Goal: Task Accomplishment & Management: Manage account settings

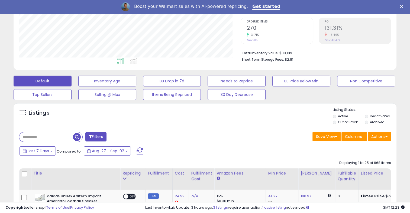
scroll to position [111, 0]
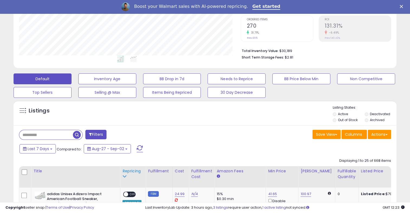
click at [143, 177] on th "Repricing" at bounding box center [132, 176] width 25 height 21
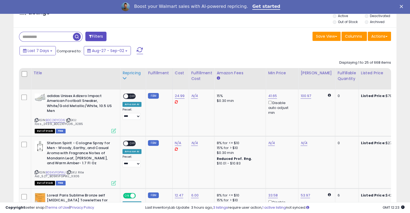
scroll to position [208, 0]
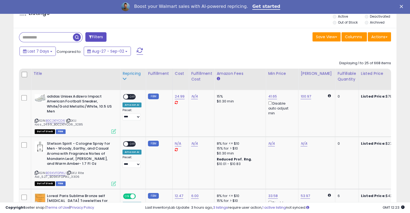
click at [134, 75] on div "Repricing" at bounding box center [133, 74] width 21 height 6
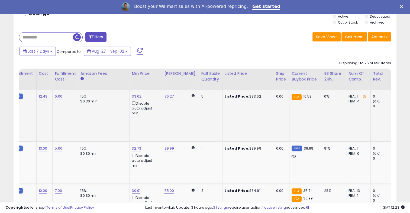
scroll to position [0, 21]
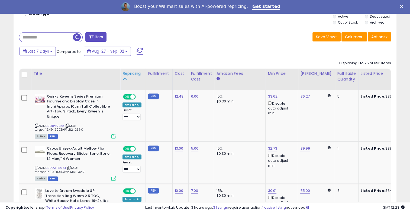
click at [133, 75] on div "Repricing" at bounding box center [133, 74] width 21 height 6
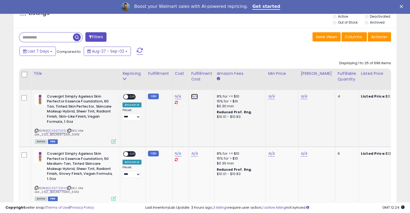
click at [192, 97] on link "N/A" at bounding box center [194, 96] width 7 height 5
type input "***"
click at [209, 82] on icon "submit" at bounding box center [207, 82] width 3 height 3
click at [178, 97] on link "N/A" at bounding box center [178, 96] width 7 height 5
type input "*"
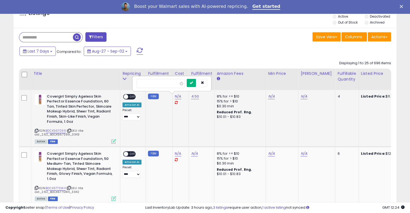
click at [193, 84] on icon "submit" at bounding box center [191, 82] width 3 height 3
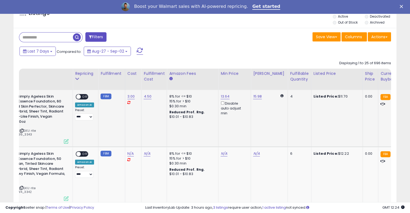
scroll to position [0, 19]
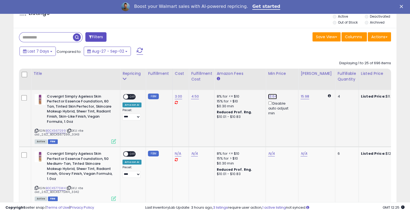
click at [271, 97] on link "13.64" at bounding box center [272, 96] width 9 height 5
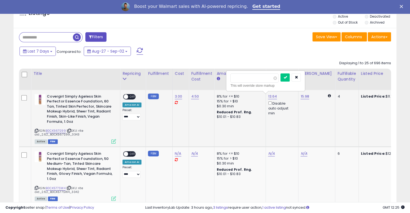
type input "*"
type input "*****"
click at [290, 79] on button "submit" at bounding box center [285, 78] width 9 height 8
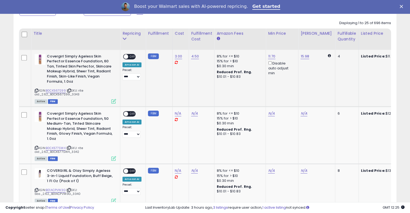
click at [131, 58] on span "OFF" at bounding box center [132, 56] width 9 height 5
click at [177, 114] on link "N/A" at bounding box center [178, 113] width 7 height 5
type input "*"
click at [191, 115] on link "N/A" at bounding box center [194, 113] width 7 height 5
type input "***"
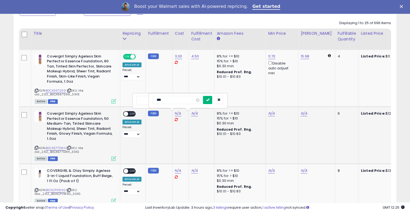
click at [209, 98] on icon "submit" at bounding box center [207, 99] width 3 height 3
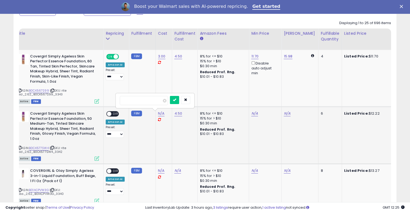
click at [253, 116] on td "N/A" at bounding box center [265, 135] width 33 height 57
click at [179, 101] on button "submit" at bounding box center [174, 100] width 9 height 8
click at [255, 113] on link "13.64" at bounding box center [255, 113] width 9 height 5
type input "*"
type input "*****"
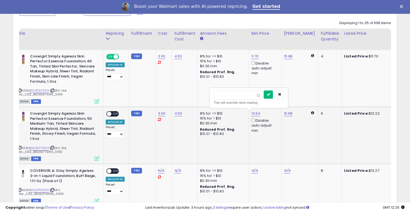
click at [273, 95] on button "submit" at bounding box center [268, 95] width 9 height 8
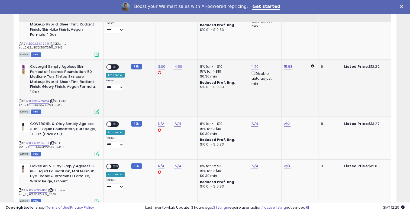
click at [113, 63] on td "**********" at bounding box center [116, 88] width 25 height 57
click at [115, 66] on span "OFF" at bounding box center [115, 67] width 9 height 5
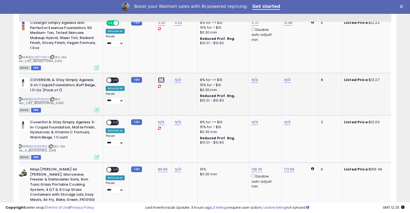
click at [161, 79] on link "N/A" at bounding box center [161, 79] width 7 height 5
type input "*"
click at [179, 63] on button "submit" at bounding box center [174, 66] width 9 height 8
click at [176, 82] on link "N/A" at bounding box center [177, 79] width 7 height 5
type input "***"
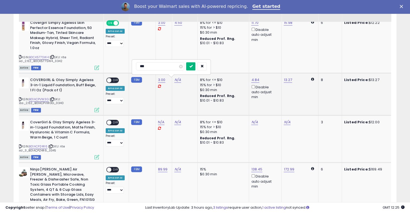
click at [193, 65] on icon "submit" at bounding box center [190, 66] width 3 height 3
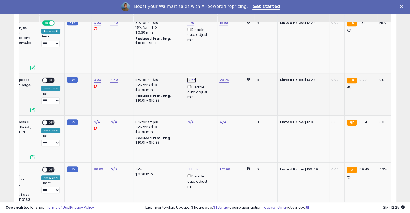
click at [188, 80] on link "13.64" at bounding box center [191, 79] width 9 height 5
click at [196, 61] on span at bounding box center [195, 62] width 4 height 4
type input "*****"
click at [206, 60] on icon "submit" at bounding box center [204, 60] width 3 height 3
click at [212, 60] on div at bounding box center [188, 64] width 79 height 15
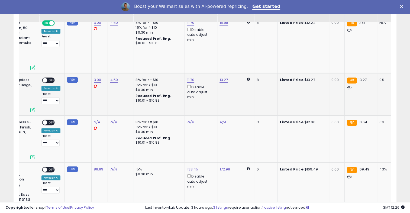
click at [53, 82] on span "OFF" at bounding box center [51, 80] width 9 height 5
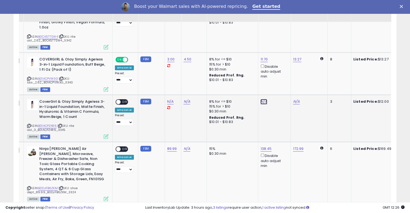
click at [261, 101] on link "N/A" at bounding box center [264, 101] width 7 height 5
type input "*"
click at [282, 78] on button "submit" at bounding box center [276, 82] width 9 height 8
click at [296, 101] on link "N/A" at bounding box center [296, 101] width 7 height 5
click at [125, 101] on span "OFF" at bounding box center [125, 102] width 9 height 5
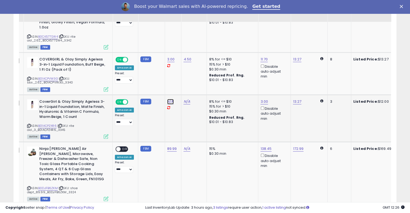
click at [167, 101] on link "N/A" at bounding box center [170, 101] width 7 height 5
type input "*"
click at [186, 87] on icon "submit" at bounding box center [183, 87] width 3 height 3
click at [187, 102] on link "N/A" at bounding box center [187, 101] width 7 height 5
type input "*"
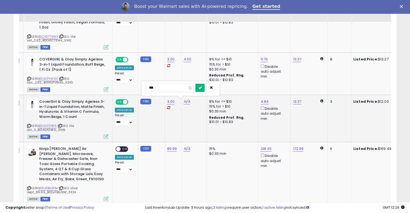
type input "***"
click at [205, 84] on button "submit" at bounding box center [200, 88] width 9 height 8
click at [261, 101] on link "13.64" at bounding box center [265, 101] width 9 height 5
click at [270, 84] on span at bounding box center [268, 83] width 4 height 4
type input "*****"
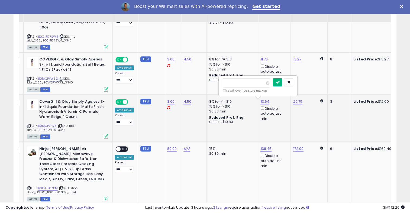
click at [282, 84] on button "submit" at bounding box center [277, 82] width 9 height 8
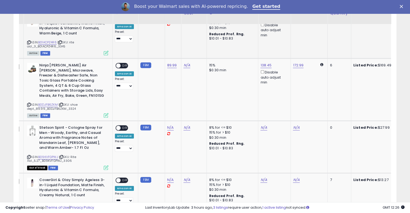
scroll to position [446, 0]
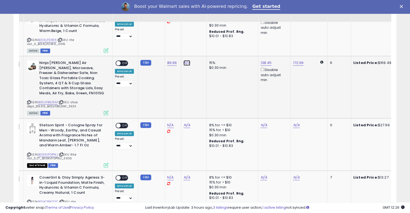
click at [184, 63] on link "N/A" at bounding box center [187, 62] width 7 height 5
type input "**"
click at [126, 62] on span "OFF" at bounding box center [125, 63] width 9 height 5
click at [205, 51] on button "submit" at bounding box center [200, 49] width 9 height 8
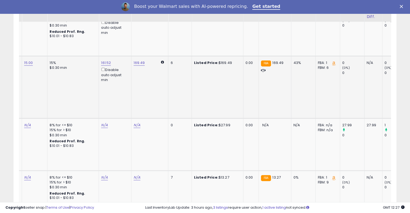
scroll to position [0, 179]
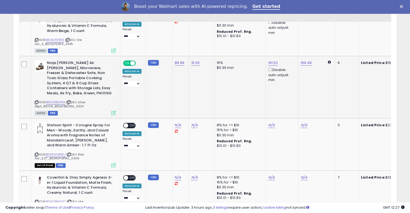
click at [168, 100] on td "FBM" at bounding box center [159, 87] width 27 height 62
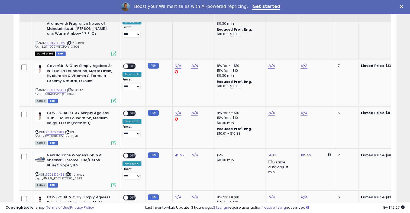
scroll to position [558, 0]
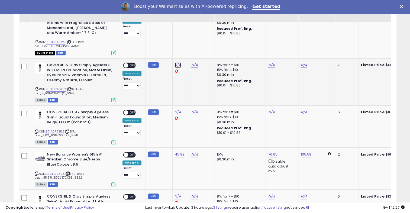
click at [176, 62] on link "N/A" at bounding box center [178, 64] width 7 height 5
type input "*"
click at [196, 47] on button "submit" at bounding box center [191, 46] width 9 height 8
click at [191, 62] on link "N/A" at bounding box center [194, 64] width 7 height 5
type input "***"
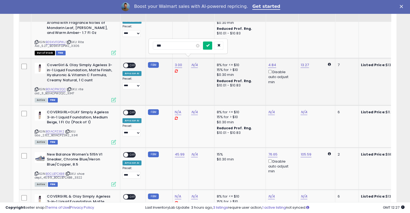
click at [209, 44] on icon "submit" at bounding box center [207, 45] width 3 height 3
click at [132, 63] on span "OFF" at bounding box center [132, 65] width 9 height 5
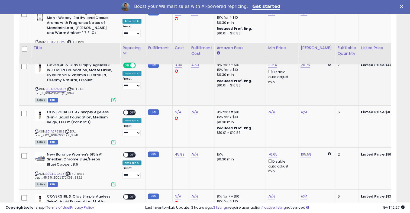
scroll to position [609, 0]
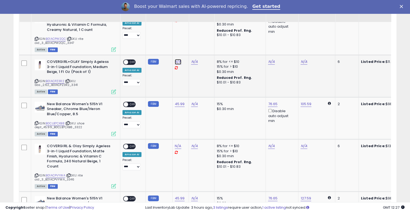
click at [175, 59] on link "N/A" at bounding box center [178, 61] width 7 height 5
type input "****"
click at [196, 45] on button "submit" at bounding box center [191, 42] width 9 height 8
click at [193, 59] on link "N/A" at bounding box center [194, 61] width 7 height 5
type input "***"
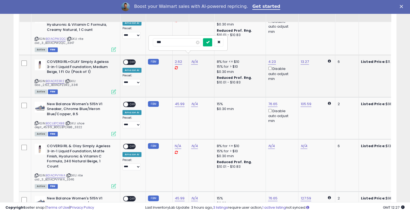
click at [209, 43] on icon "submit" at bounding box center [207, 41] width 3 height 3
click at [128, 60] on div "ON OFF" at bounding box center [123, 62] width 13 height 5
click at [132, 60] on span "OFF" at bounding box center [132, 62] width 9 height 5
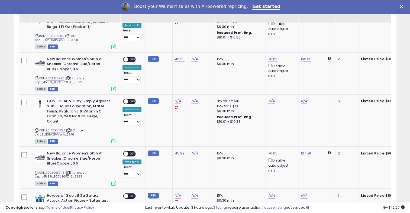
scroll to position [655, 0]
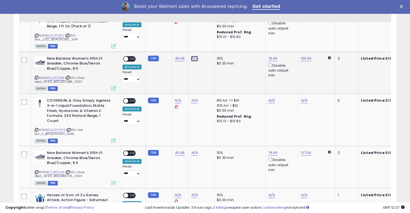
click at [193, 56] on link "N/A" at bounding box center [194, 58] width 7 height 5
type input "**"
click at [212, 39] on button "submit" at bounding box center [207, 39] width 9 height 8
click at [131, 56] on span "OFF" at bounding box center [132, 58] width 9 height 5
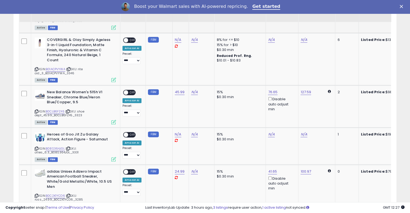
scroll to position [716, 0]
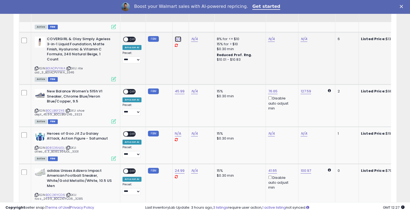
click at [176, 36] on link "N/A" at bounding box center [178, 38] width 7 height 5
type input "*"
click at [193, 19] on icon "submit" at bounding box center [191, 18] width 3 height 3
click at [191, 36] on link "N/A" at bounding box center [194, 38] width 7 height 5
type input "***"
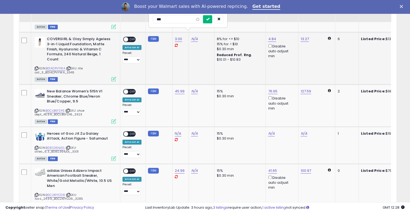
click at [209, 18] on icon "submit" at bounding box center [207, 18] width 3 height 3
click at [269, 36] on link "13.64" at bounding box center [272, 38] width 9 height 5
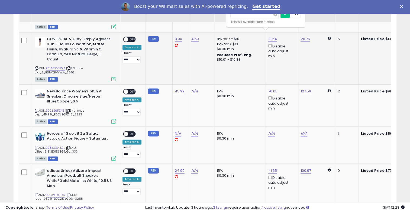
click at [277, 16] on span at bounding box center [276, 15] width 4 height 4
type input "*****"
click at [290, 16] on button "submit" at bounding box center [285, 14] width 9 height 8
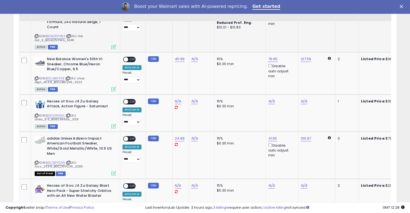
scroll to position [749, 0]
click at [193, 56] on link "N/A" at bounding box center [194, 58] width 7 height 5
type input "**"
click at [212, 30] on button "submit" at bounding box center [207, 34] width 9 height 8
click at [130, 57] on span "OFF" at bounding box center [132, 59] width 9 height 5
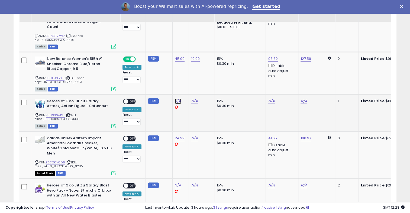
click at [176, 98] on link "N/A" at bounding box center [178, 100] width 7 height 5
type input "***"
click at [196, 78] on button "submit" at bounding box center [191, 76] width 9 height 8
click at [195, 98] on link "N/A" at bounding box center [194, 100] width 7 height 5
type input "*"
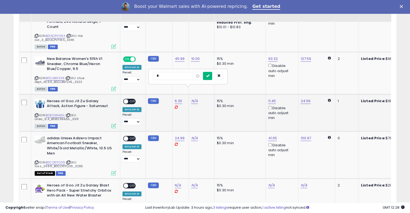
click at [209, 77] on icon "submit" at bounding box center [207, 75] width 3 height 3
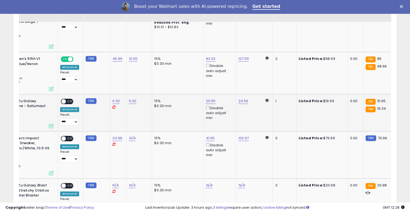
scroll to position [0, 57]
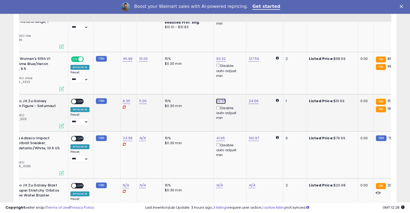
click at [219, 98] on link "20.55" at bounding box center [221, 100] width 10 height 5
click at [226, 72] on span at bounding box center [224, 71] width 4 height 4
type input "*****"
click at [238, 72] on button "submit" at bounding box center [233, 70] width 9 height 8
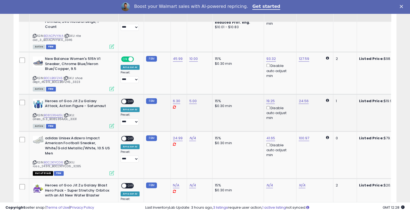
scroll to position [0, 0]
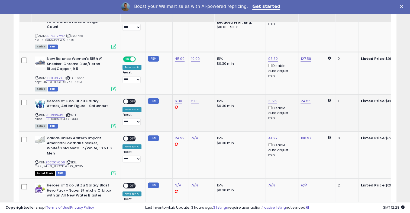
click at [133, 99] on span "OFF" at bounding box center [132, 101] width 9 height 5
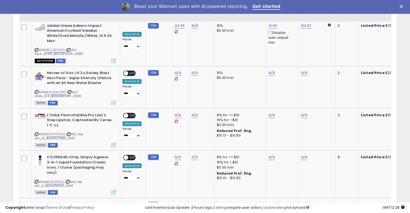
scroll to position [861, 0]
click at [177, 70] on link "N/A" at bounding box center [178, 72] width 7 height 5
type input "***"
click at [193, 45] on icon "submit" at bounding box center [191, 46] width 3 height 3
click at [192, 70] on link "N/A" at bounding box center [194, 72] width 7 height 5
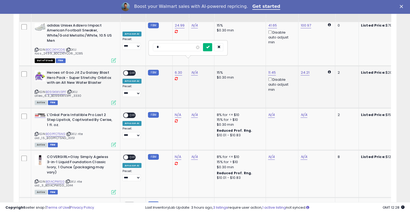
type input "*"
click at [212, 48] on button "submit" at bounding box center [207, 47] width 9 height 8
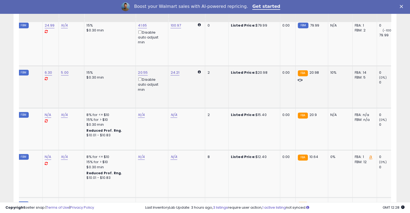
scroll to position [0, 130]
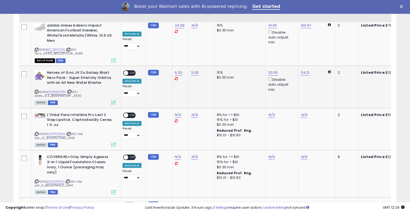
click at [132, 71] on span "OFF" at bounding box center [132, 73] width 9 height 5
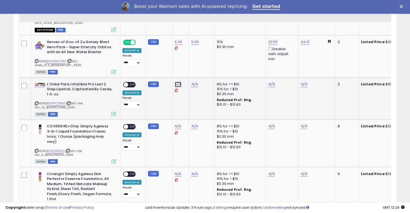
click at [177, 82] on link "N/A" at bounding box center [178, 84] width 7 height 5
type input "***"
click at [196, 60] on button "submit" at bounding box center [191, 59] width 9 height 8
click at [191, 82] on link "N/A" at bounding box center [194, 84] width 7 height 5
type input "***"
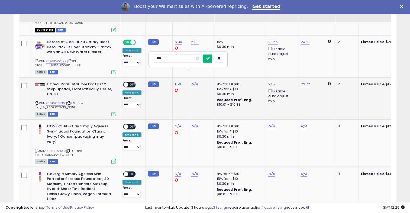
click at [212, 60] on button "submit" at bounding box center [207, 59] width 9 height 8
click at [130, 82] on div "ON OFF" at bounding box center [123, 84] width 13 height 5
click at [134, 82] on span "OFF" at bounding box center [132, 84] width 9 height 5
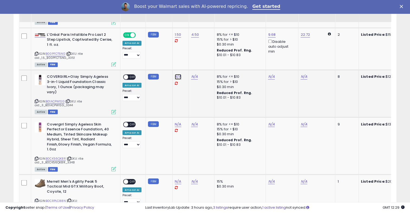
click at [179, 74] on link "N/A" at bounding box center [178, 76] width 7 height 5
type input "*"
click at [193, 50] on icon "submit" at bounding box center [191, 50] width 3 height 3
click at [193, 74] on link "N/A" at bounding box center [194, 76] width 7 height 5
type input "***"
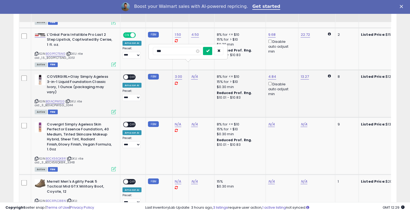
click at [209, 50] on icon "submit" at bounding box center [207, 50] width 3 height 3
click at [272, 74] on link "13.64" at bounding box center [272, 76] width 9 height 5
type input "*"
type input "*****"
click at [290, 46] on button "submit" at bounding box center [285, 46] width 9 height 8
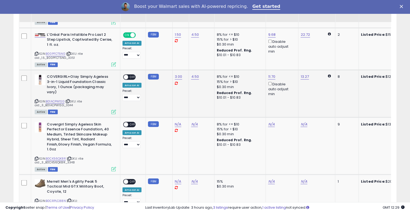
click at [132, 75] on span "OFF" at bounding box center [132, 77] width 9 height 5
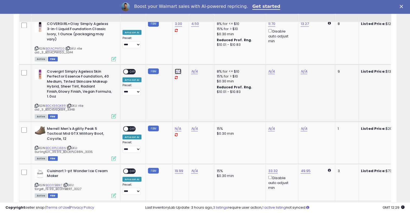
click at [177, 69] on link "N/A" at bounding box center [178, 71] width 7 height 5
type input "*"
click at [193, 40] on icon "submit" at bounding box center [191, 39] width 3 height 3
click at [195, 69] on link "N/A" at bounding box center [194, 71] width 7 height 5
type input "***"
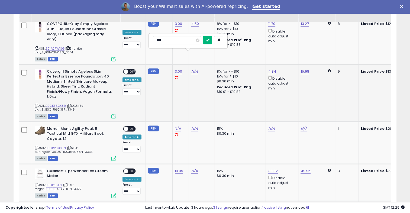
click at [212, 39] on button "submit" at bounding box center [207, 40] width 9 height 8
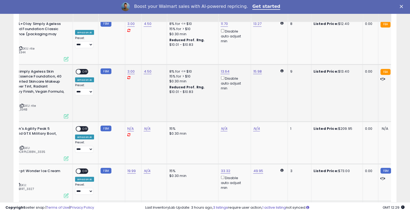
scroll to position [0, 48]
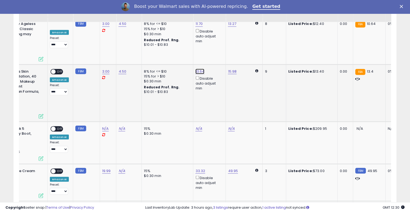
click at [200, 69] on link "13.64" at bounding box center [200, 71] width 9 height 5
type input "**"
click at [217, 38] on button "submit" at bounding box center [212, 35] width 9 height 8
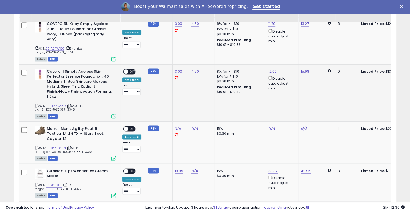
click at [133, 69] on span "OFF" at bounding box center [132, 71] width 9 height 5
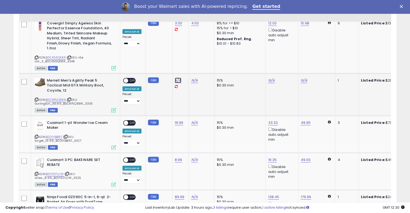
click at [178, 78] on link "N/A" at bounding box center [178, 80] width 7 height 5
type input "*****"
click at [193, 49] on icon "submit" at bounding box center [191, 48] width 3 height 3
click at [192, 78] on link "N/A" at bounding box center [194, 80] width 7 height 5
type input "**"
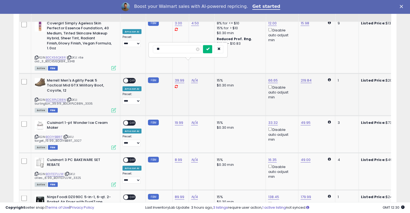
click at [209, 50] on icon "submit" at bounding box center [207, 48] width 3 height 3
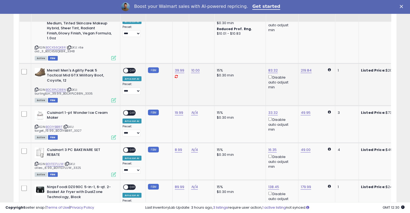
click at [132, 68] on span "OFF" at bounding box center [132, 70] width 9 height 5
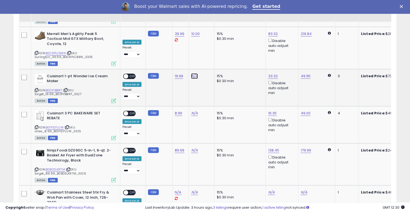
click at [194, 74] on link "N/A" at bounding box center [194, 76] width 7 height 5
type input "**"
click at [212, 41] on button "submit" at bounding box center [207, 40] width 9 height 8
click at [133, 74] on span "OFF" at bounding box center [132, 76] width 9 height 5
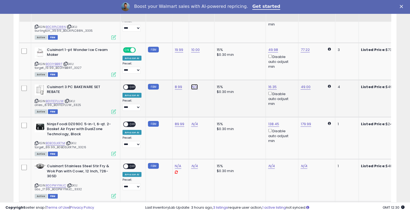
click at [192, 84] on link "N/A" at bounding box center [194, 86] width 7 height 5
type input "**"
click at [212, 52] on button "submit" at bounding box center [207, 50] width 9 height 8
click at [132, 84] on div "ON OFF" at bounding box center [129, 87] width 13 height 6
click at [132, 85] on span "OFF" at bounding box center [132, 87] width 9 height 5
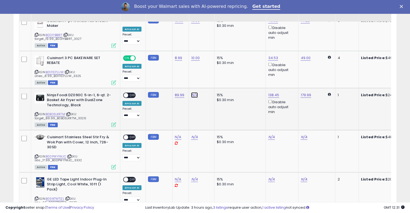
click at [193, 92] on link "N/A" at bounding box center [194, 94] width 7 height 5
type input "**"
click at [209, 58] on icon "submit" at bounding box center [207, 57] width 3 height 3
click at [133, 93] on span "OFF" at bounding box center [132, 95] width 9 height 5
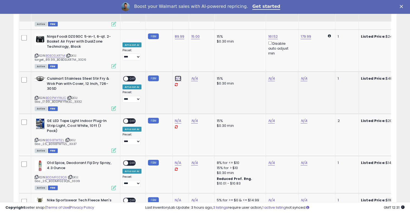
click at [176, 76] on link "N/A" at bounding box center [178, 78] width 7 height 5
type input "*****"
click at [196, 43] on button "submit" at bounding box center [191, 42] width 9 height 8
click at [195, 76] on link "N/A" at bounding box center [194, 78] width 7 height 5
type input "**"
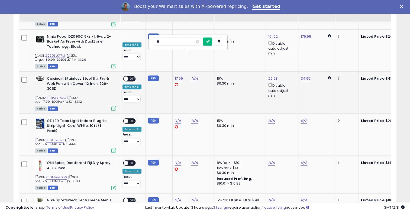
click at [209, 43] on icon "submit" at bounding box center [207, 41] width 3 height 3
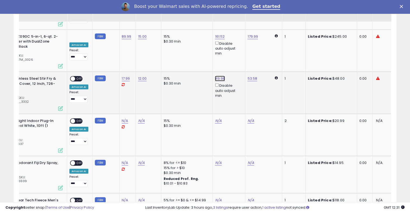
click at [221, 76] on link "49.98" at bounding box center [220, 78] width 10 height 5
type input "*****"
click at [221, 76] on link "49.98" at bounding box center [220, 78] width 10 height 5
type input "*"
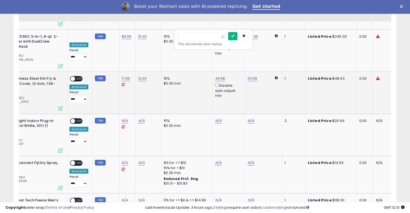
type input "**"
click at [238, 38] on button "submit" at bounding box center [232, 36] width 9 height 8
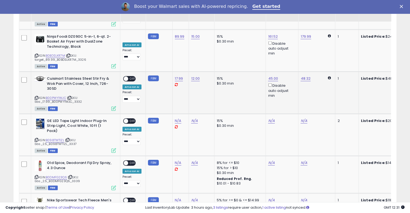
click at [135, 77] on span "OFF" at bounding box center [132, 79] width 9 height 5
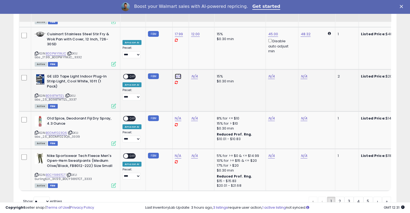
click at [178, 74] on link "N/A" at bounding box center [178, 76] width 7 height 5
type input "***"
click at [196, 39] on button "submit" at bounding box center [191, 39] width 9 height 8
click at [192, 74] on link "N/A" at bounding box center [194, 76] width 7 height 5
type input "*"
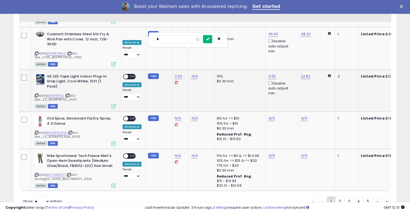
click at [209, 40] on icon "submit" at bounding box center [207, 38] width 3 height 3
click at [130, 74] on div "ON OFF" at bounding box center [123, 76] width 13 height 5
click at [133, 74] on span "OFF" at bounding box center [132, 76] width 9 height 5
click at [191, 116] on link "N/A" at bounding box center [194, 118] width 7 height 5
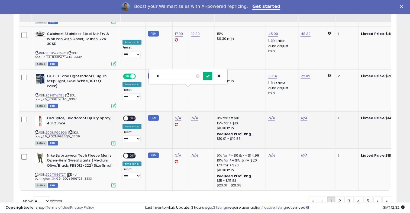
type input "*"
click at [209, 75] on icon "submit" at bounding box center [207, 75] width 3 height 3
click at [177, 116] on link "N/A" at bounding box center [178, 118] width 7 height 5
type input "***"
click at [196, 77] on button "submit" at bounding box center [191, 76] width 9 height 8
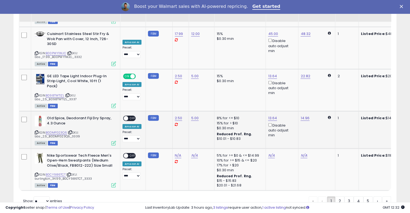
click at [131, 116] on span "OFF" at bounding box center [132, 118] width 9 height 5
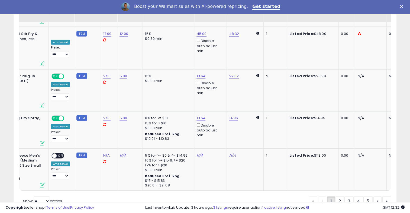
scroll to position [0, 0]
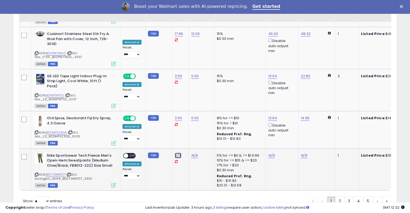
click at [175, 153] on link "N/A" at bounding box center [178, 155] width 7 height 5
type input "*****"
click at [193, 113] on icon "submit" at bounding box center [191, 112] width 3 height 3
click at [194, 153] on link "N/A" at bounding box center [194, 155] width 7 height 5
type input "***"
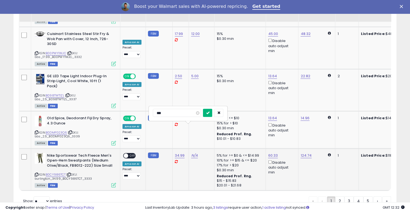
click at [209, 111] on icon "submit" at bounding box center [207, 112] width 3 height 3
click at [130, 154] on span "OFF" at bounding box center [132, 156] width 9 height 5
click at [337, 197] on link "2" at bounding box center [340, 201] width 9 height 9
